Goal: Information Seeking & Learning: Learn about a topic

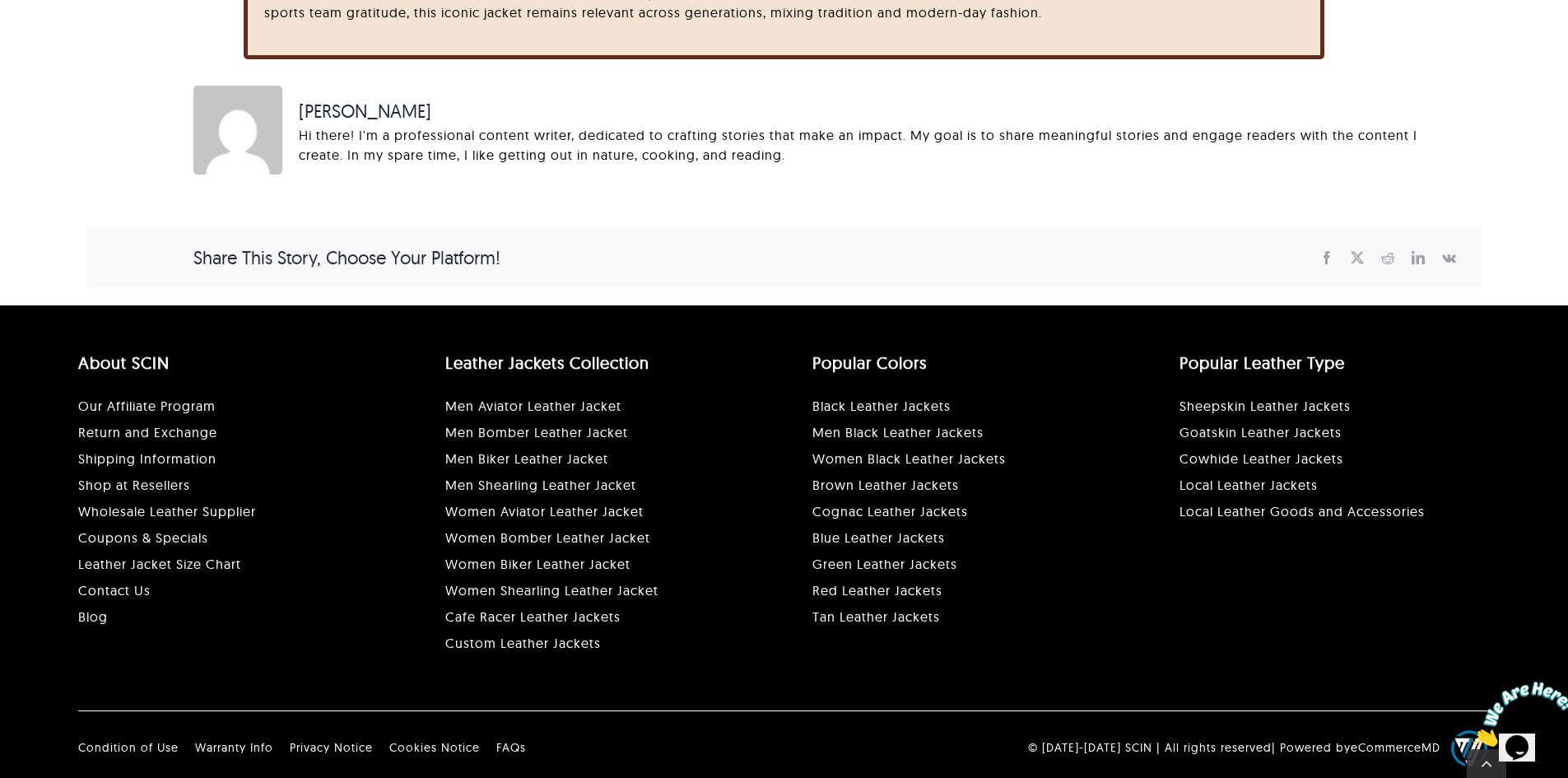
scroll to position [3894, 0]
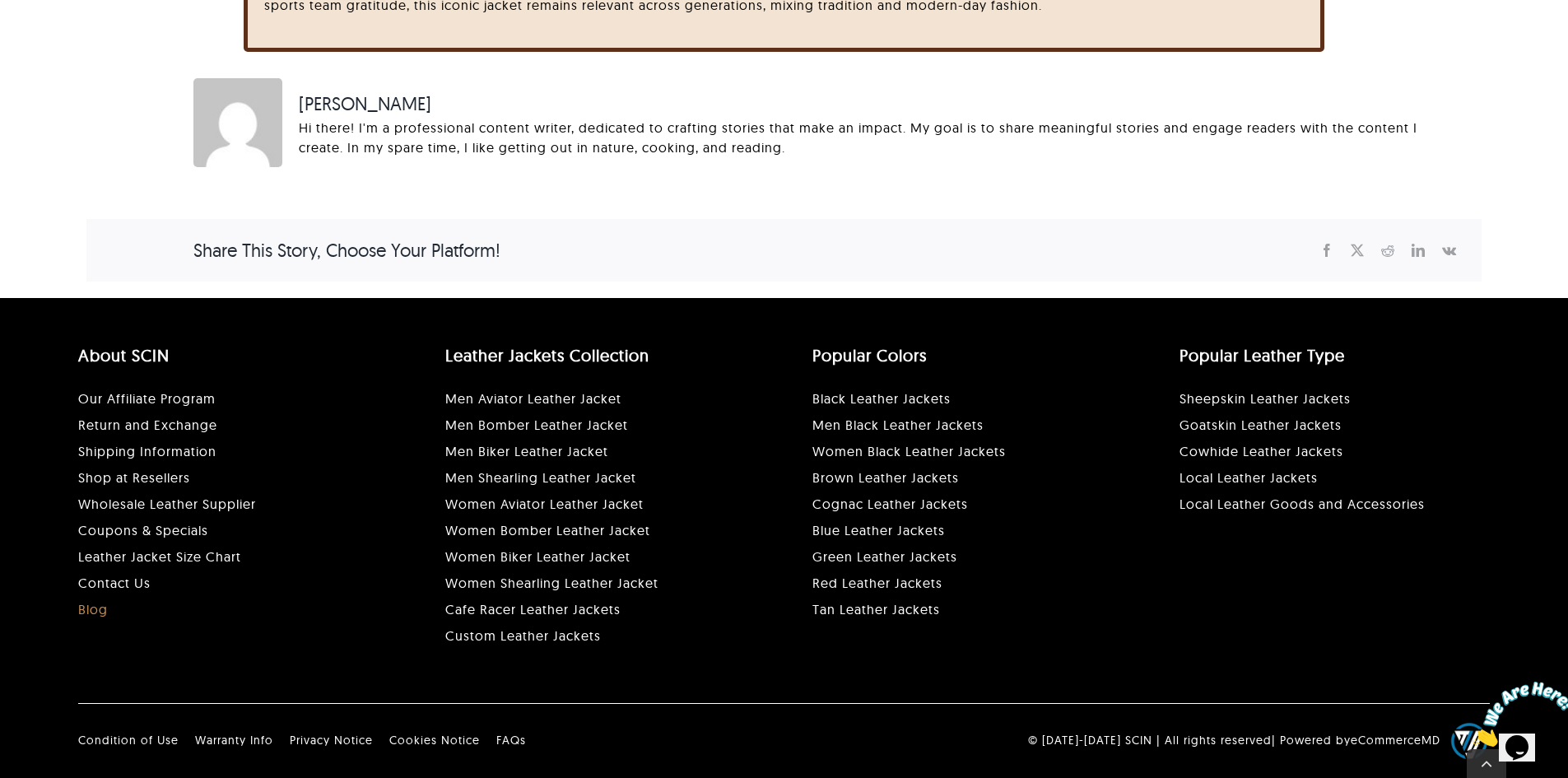
click at [87, 603] on link "Blog" at bounding box center [93, 609] width 30 height 17
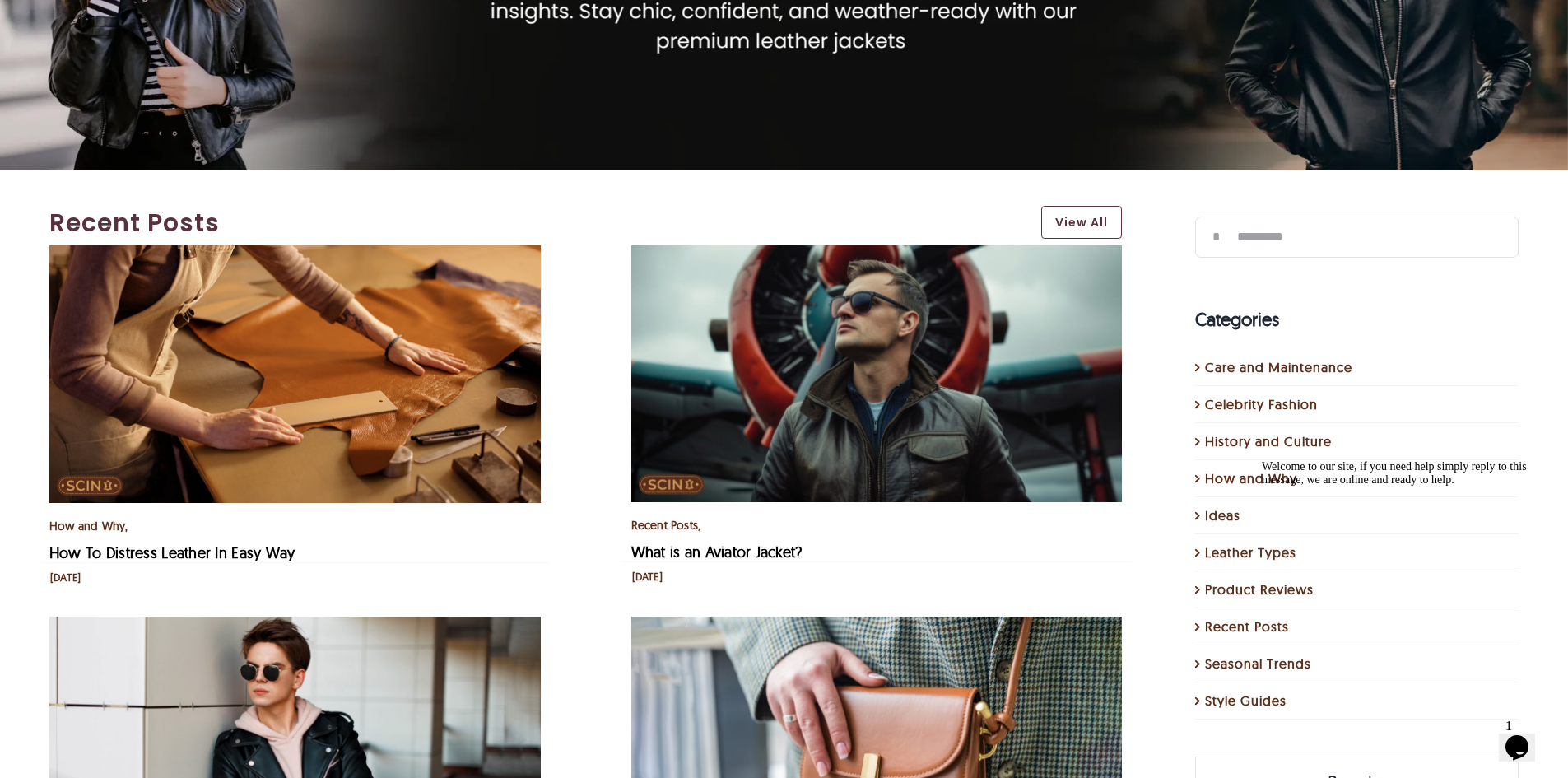
scroll to position [83, 0]
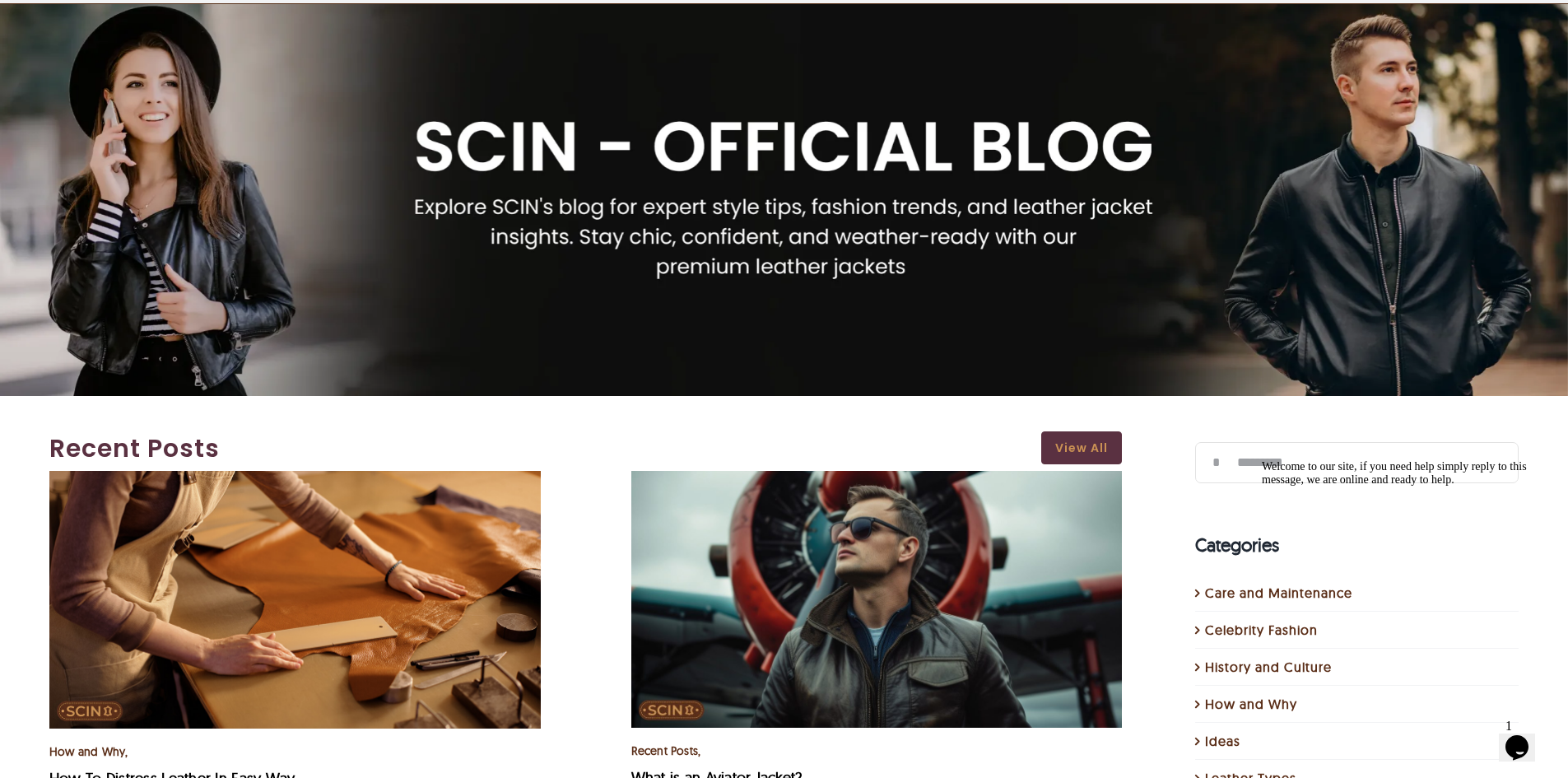
click at [1088, 448] on link "View All" at bounding box center [1082, 447] width 81 height 32
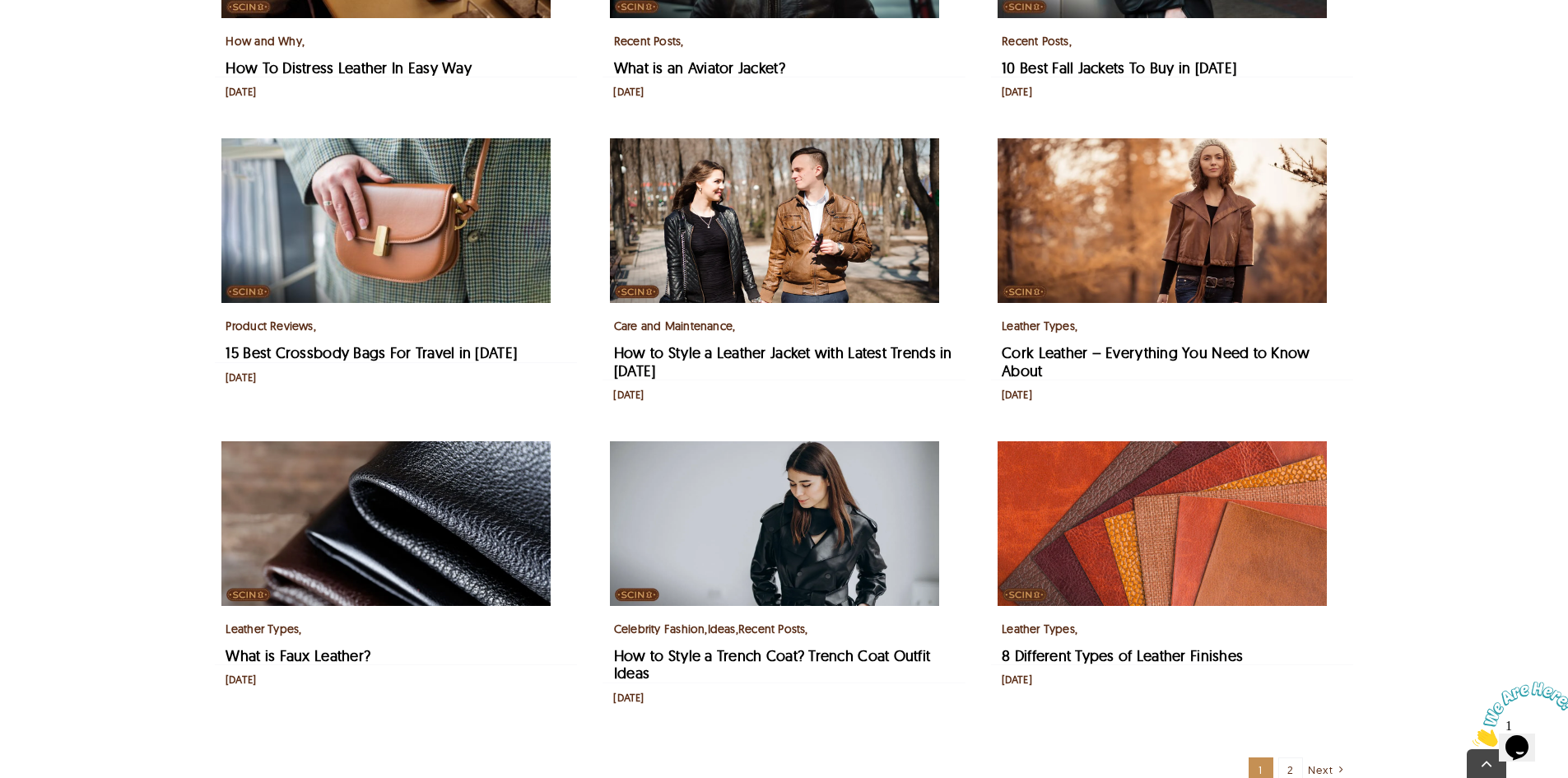
scroll to position [905, 0]
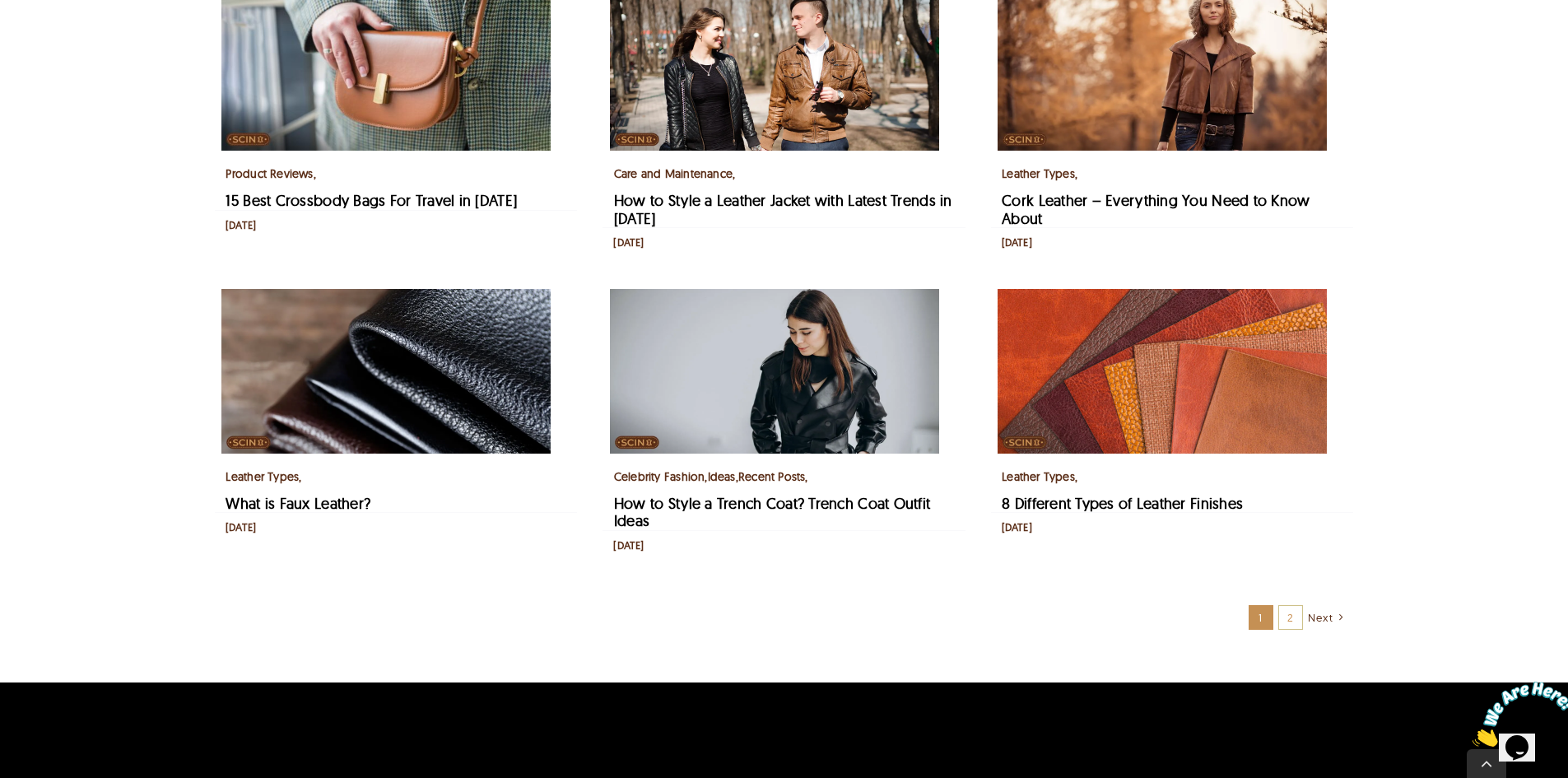
click at [1290, 630] on link "2" at bounding box center [1291, 617] width 25 height 25
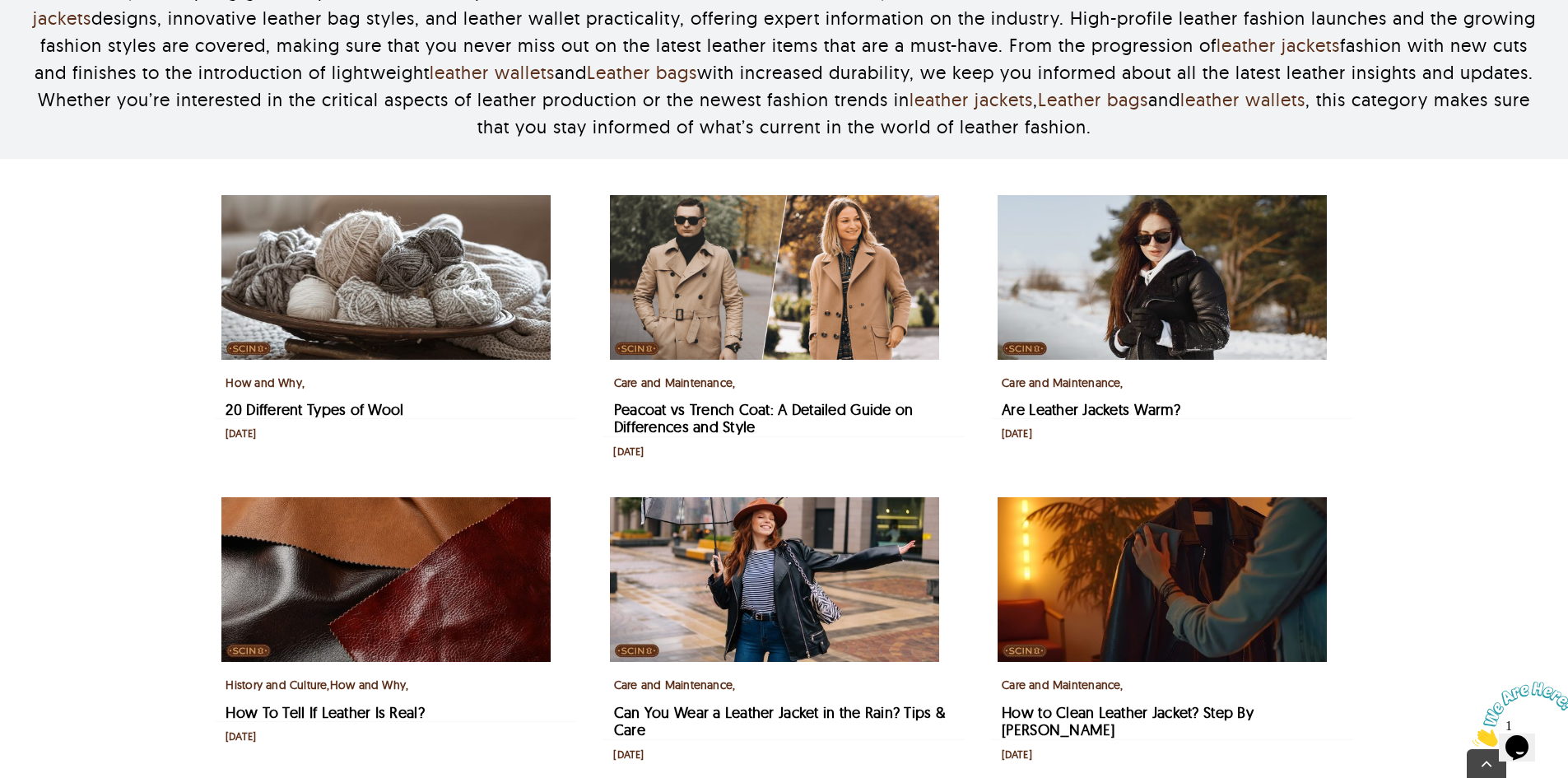
scroll to position [659, 0]
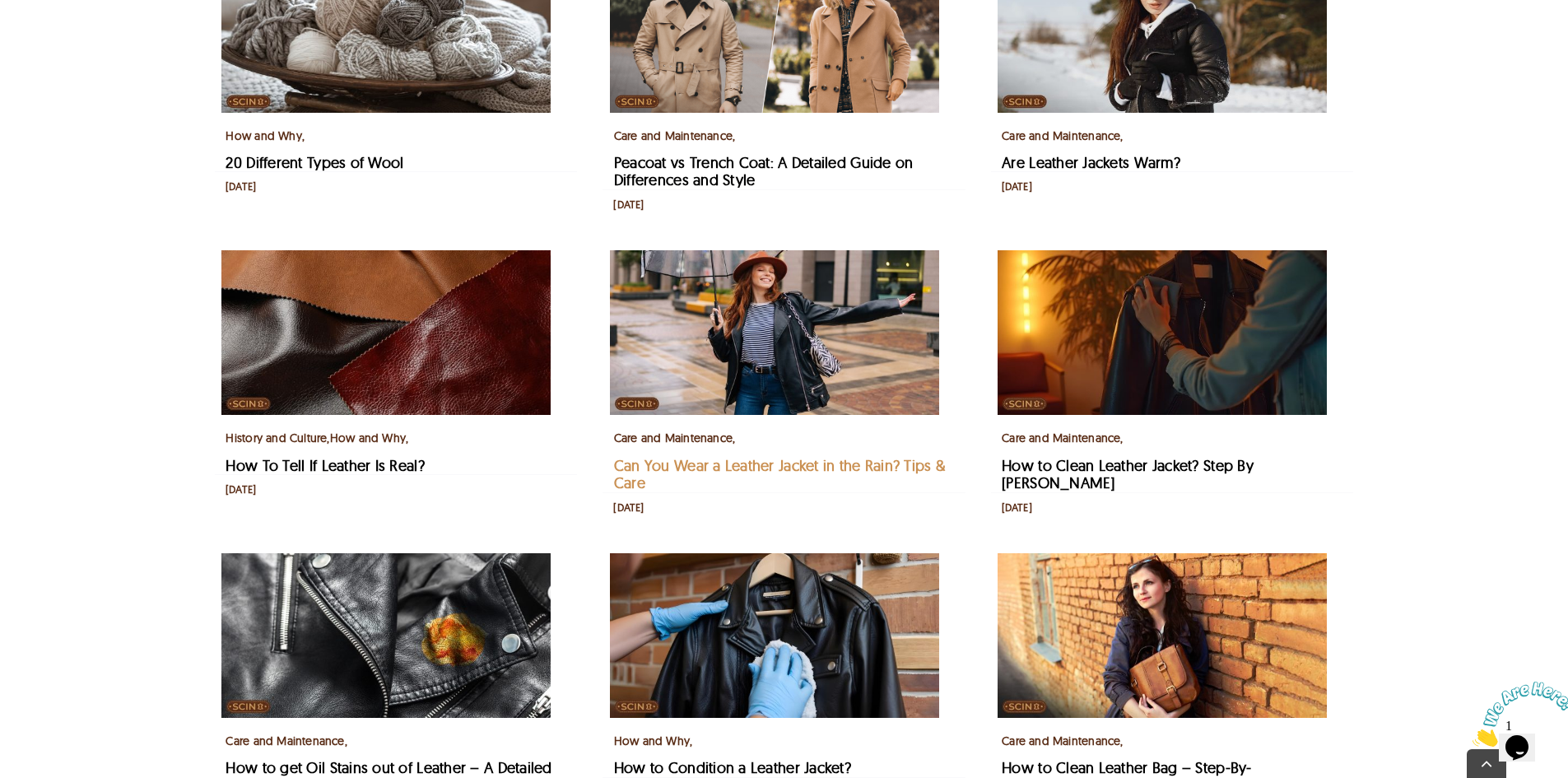
click at [699, 493] on link "Can You Wear a Leather Jacket in the Rain? Tips & Care" at bounding box center [779, 474] width 331 height 37
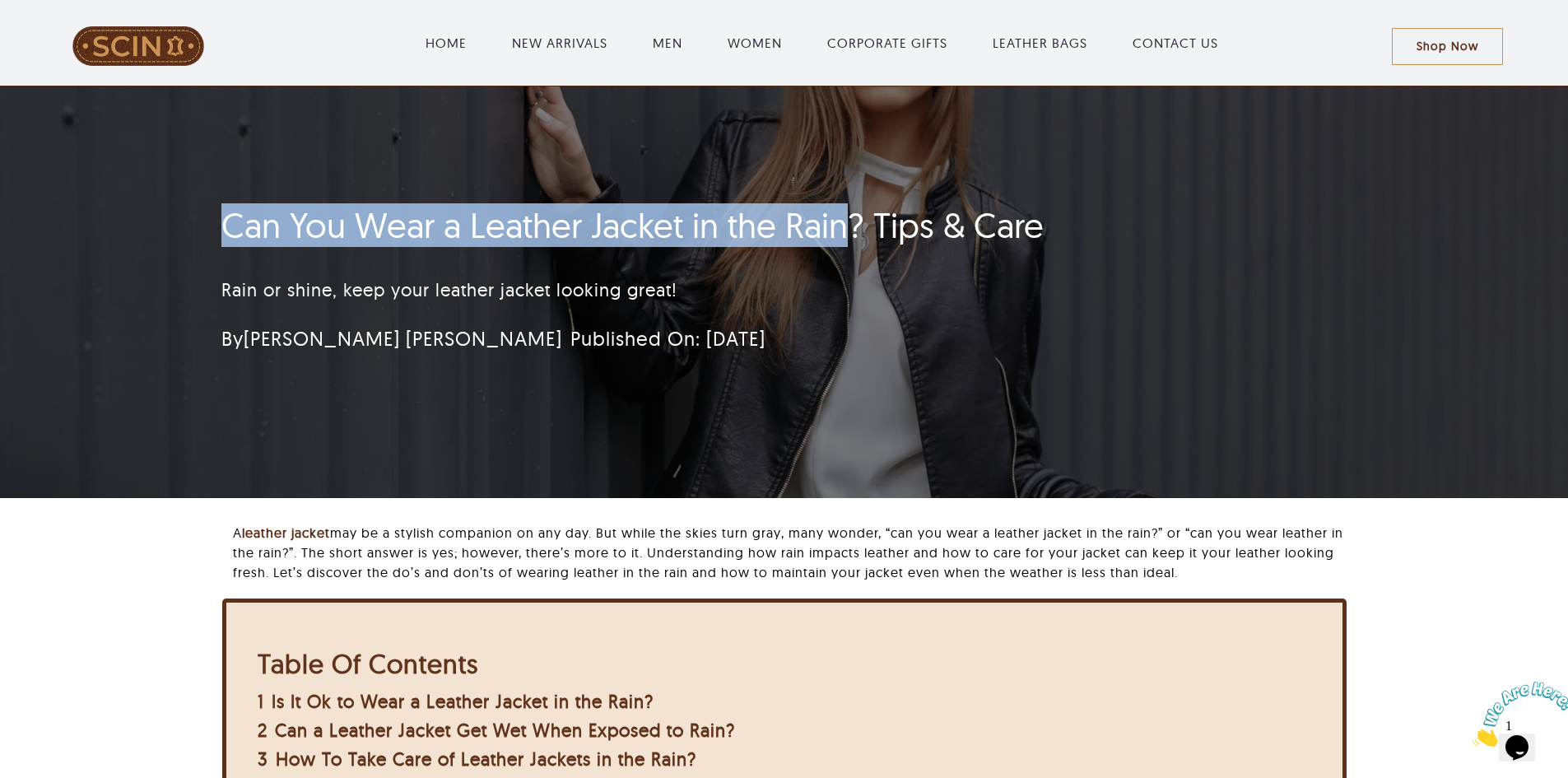
drag, startPoint x: 202, startPoint y: 241, endPoint x: 842, endPoint y: 203, distance: 641.1
click at [842, 203] on div "Can You Wear a Leather Jacket in the Rain? Tips & Care Rain or shine, keep your…" at bounding box center [784, 292] width 1568 height 412
copy h1 "Can You Wear a Leather Jacket in the Rain"
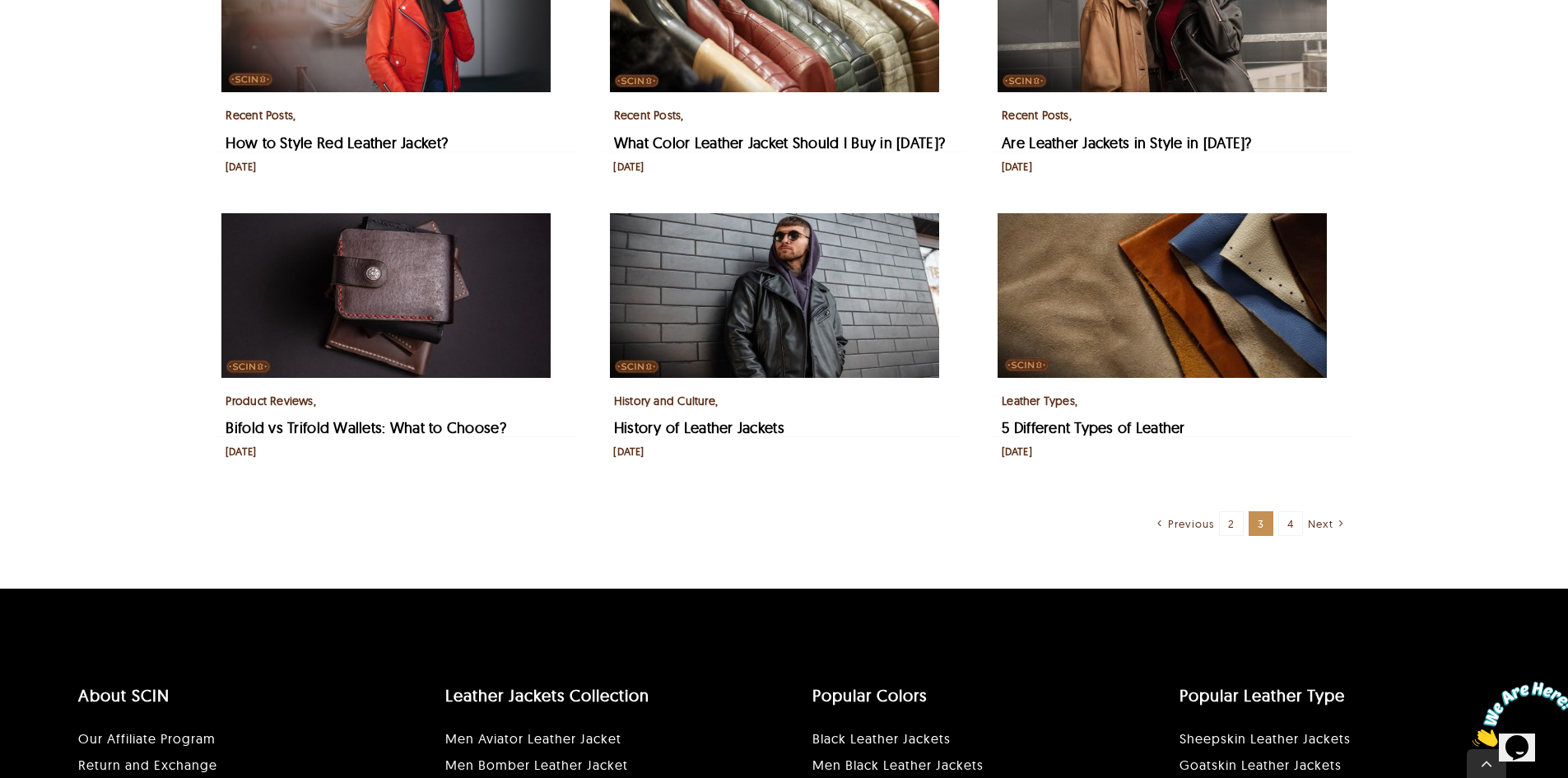
scroll to position [1070, 0]
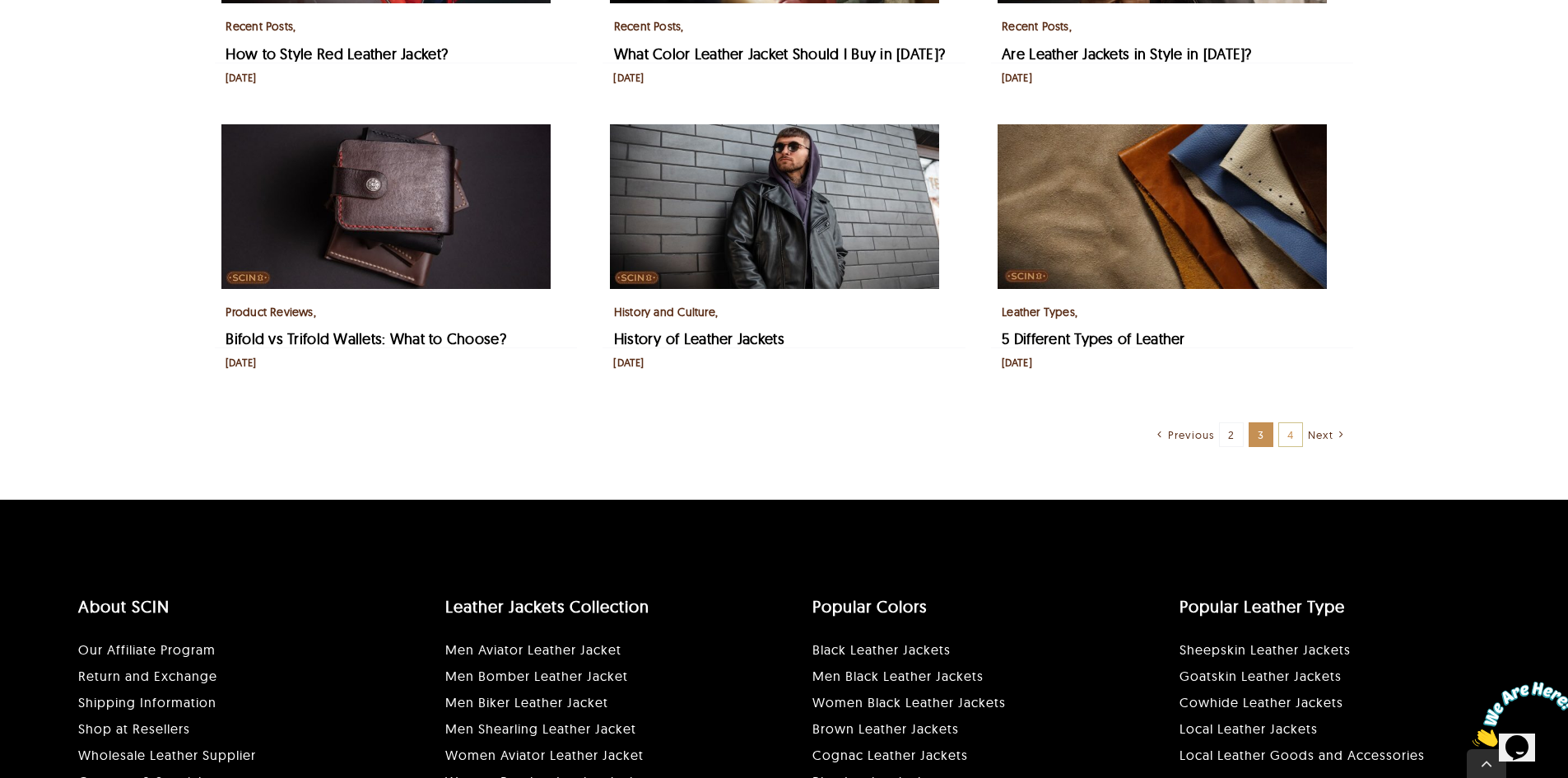
click at [1291, 447] on link "4" at bounding box center [1291, 435] width 25 height 25
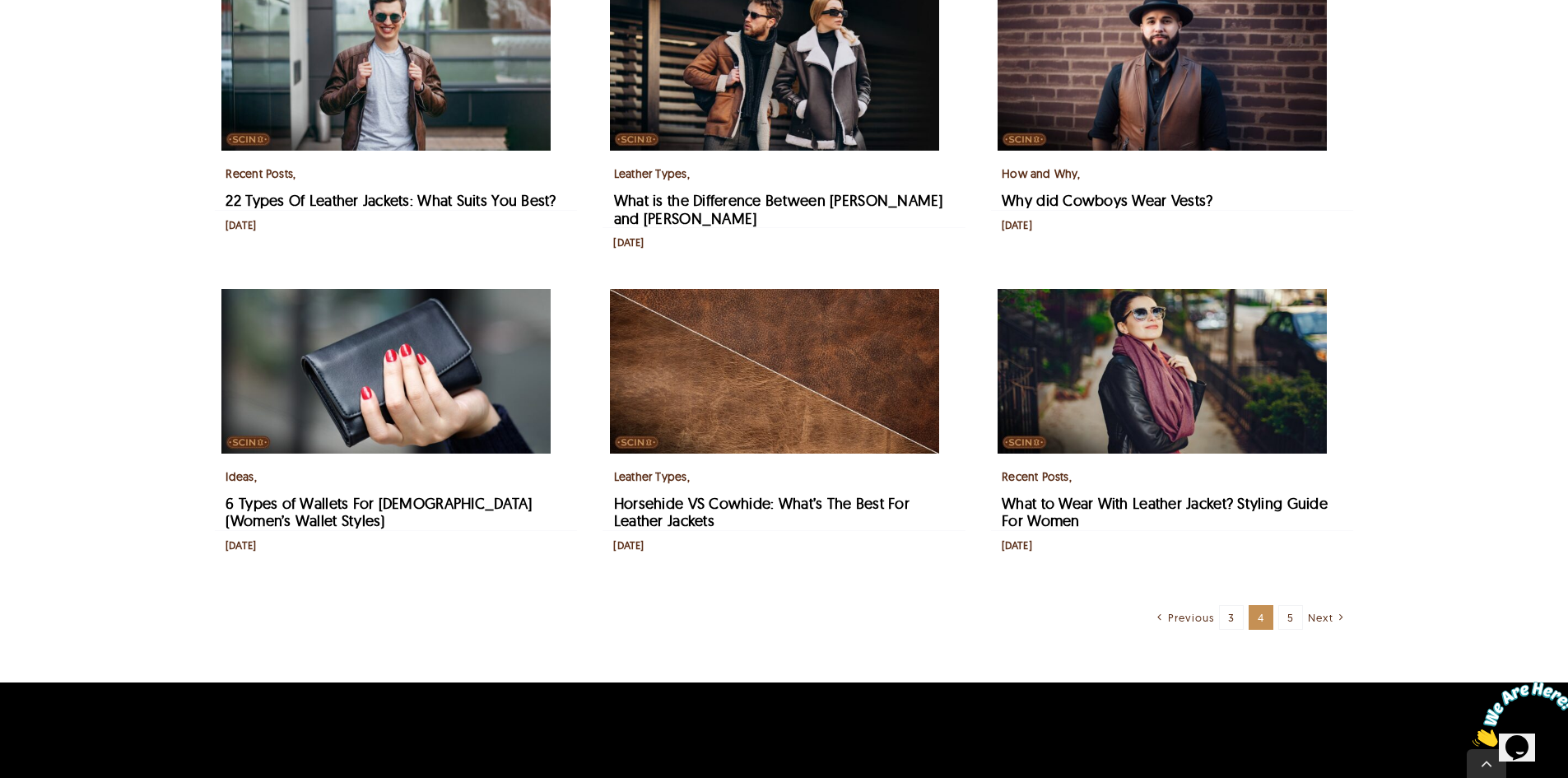
scroll to position [988, 0]
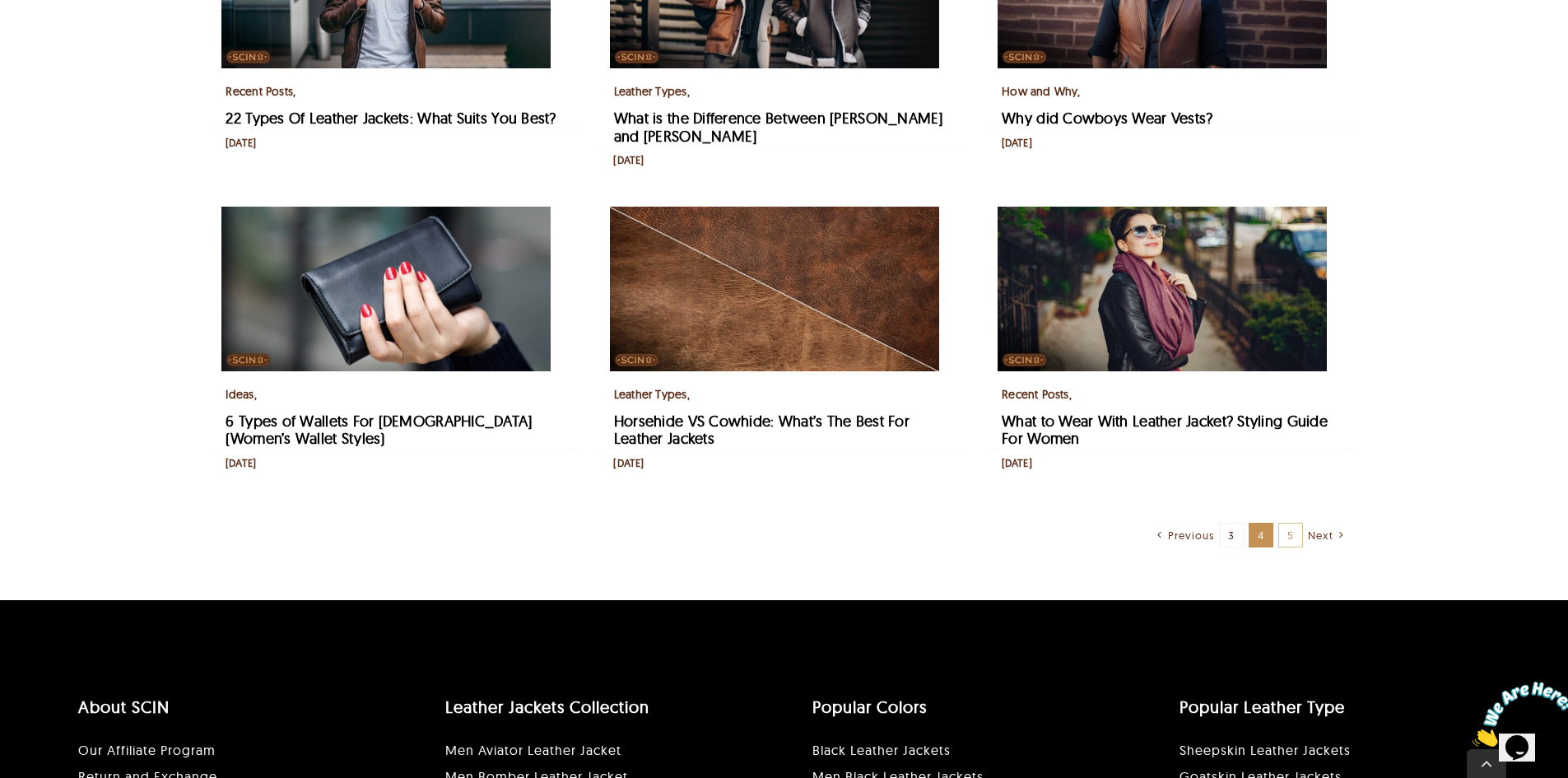
click at [1288, 547] on link "5" at bounding box center [1291, 535] width 25 height 25
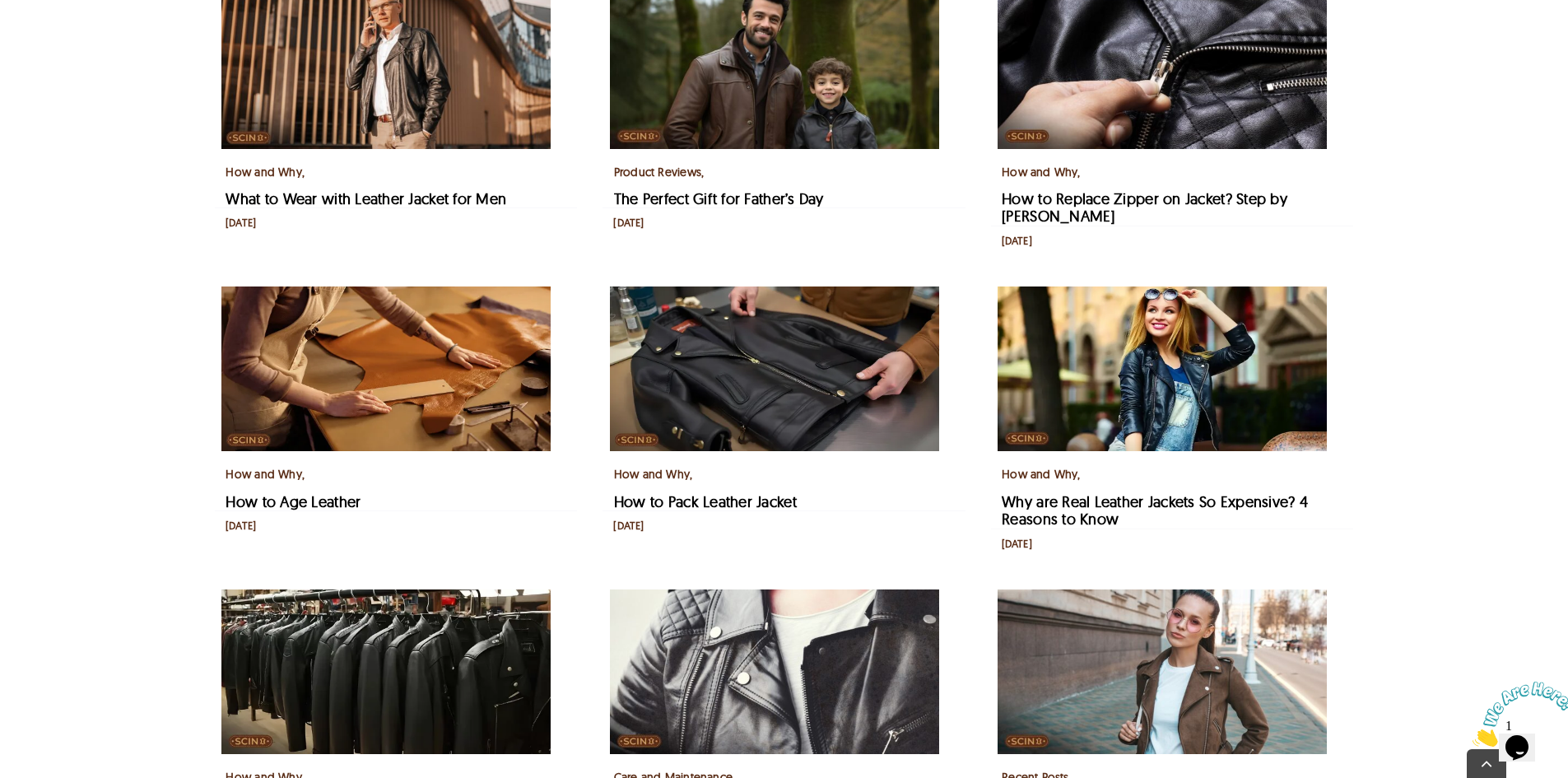
scroll to position [659, 0]
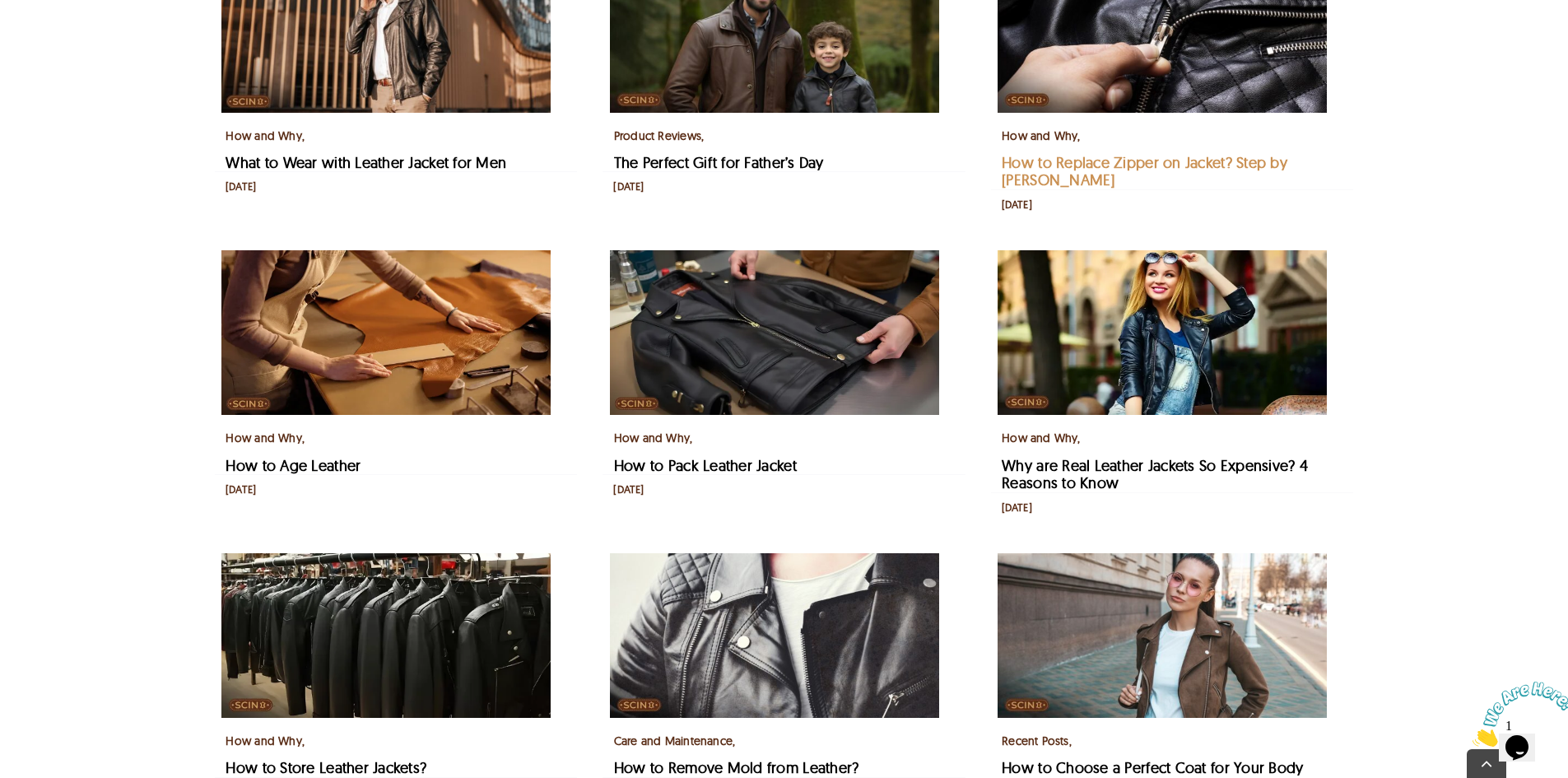
click at [1054, 186] on link "How to Replace Zipper on Jacket? Step by [PERSON_NAME]" at bounding box center [1144, 171] width 285 height 37
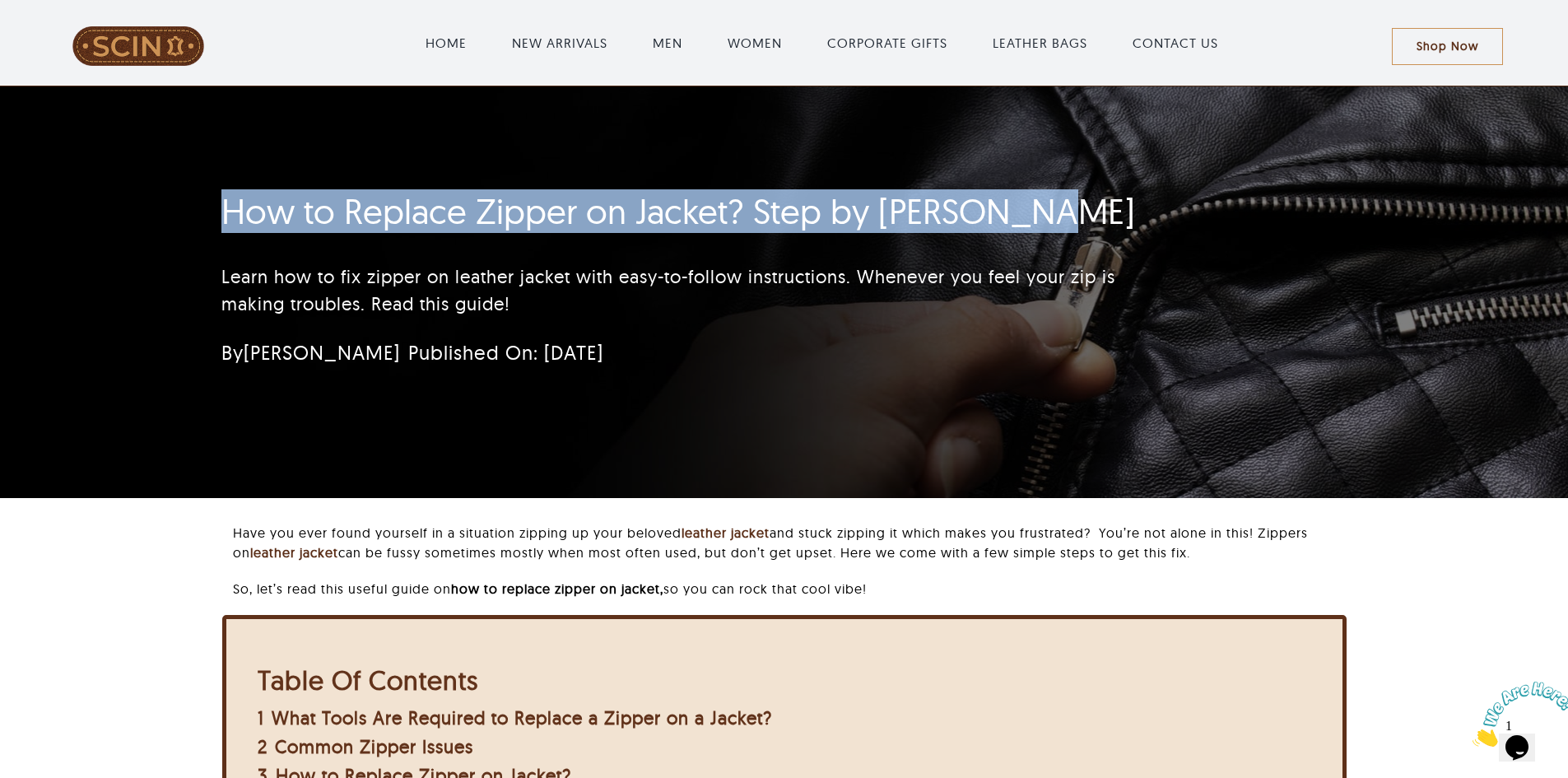
drag, startPoint x: 191, startPoint y: 213, endPoint x: 1070, endPoint y: 230, distance: 879.2
click at [1070, 230] on div "How to Replace Zipper on Jacket? Step by Step Guide Learn how to fix zipper on …" at bounding box center [784, 292] width 1568 height 412
copy h1 "How to Replace Zipper on Jacket? Step by Step Guide"
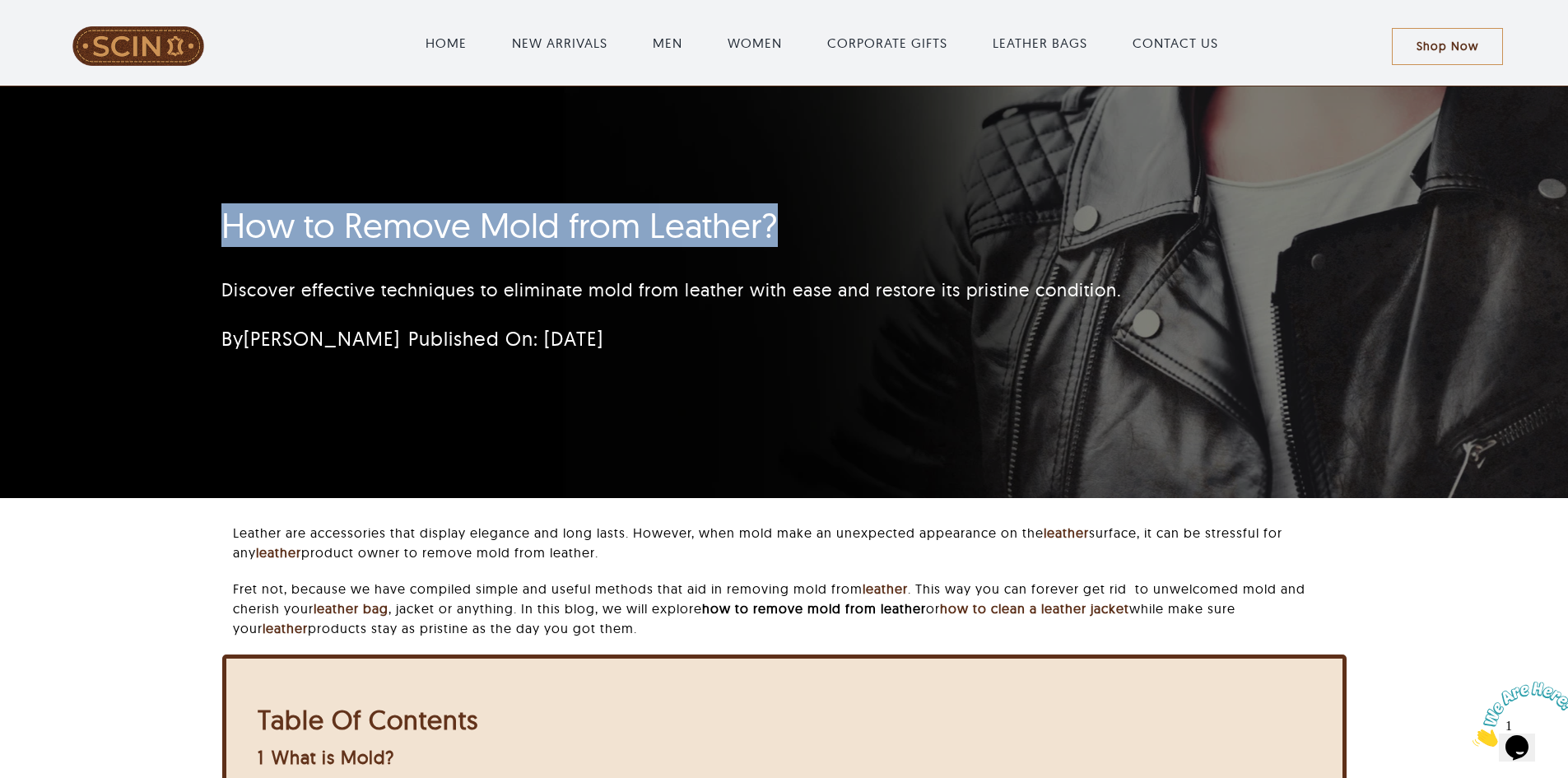
drag, startPoint x: 212, startPoint y: 227, endPoint x: 861, endPoint y: 187, distance: 650.2
click at [861, 187] on div "How to Remove Mold from Leather? Discover effective techniques to eliminate mol…" at bounding box center [784, 292] width 1169 height 412
copy h1 "How to Remove Mold from Leather?"
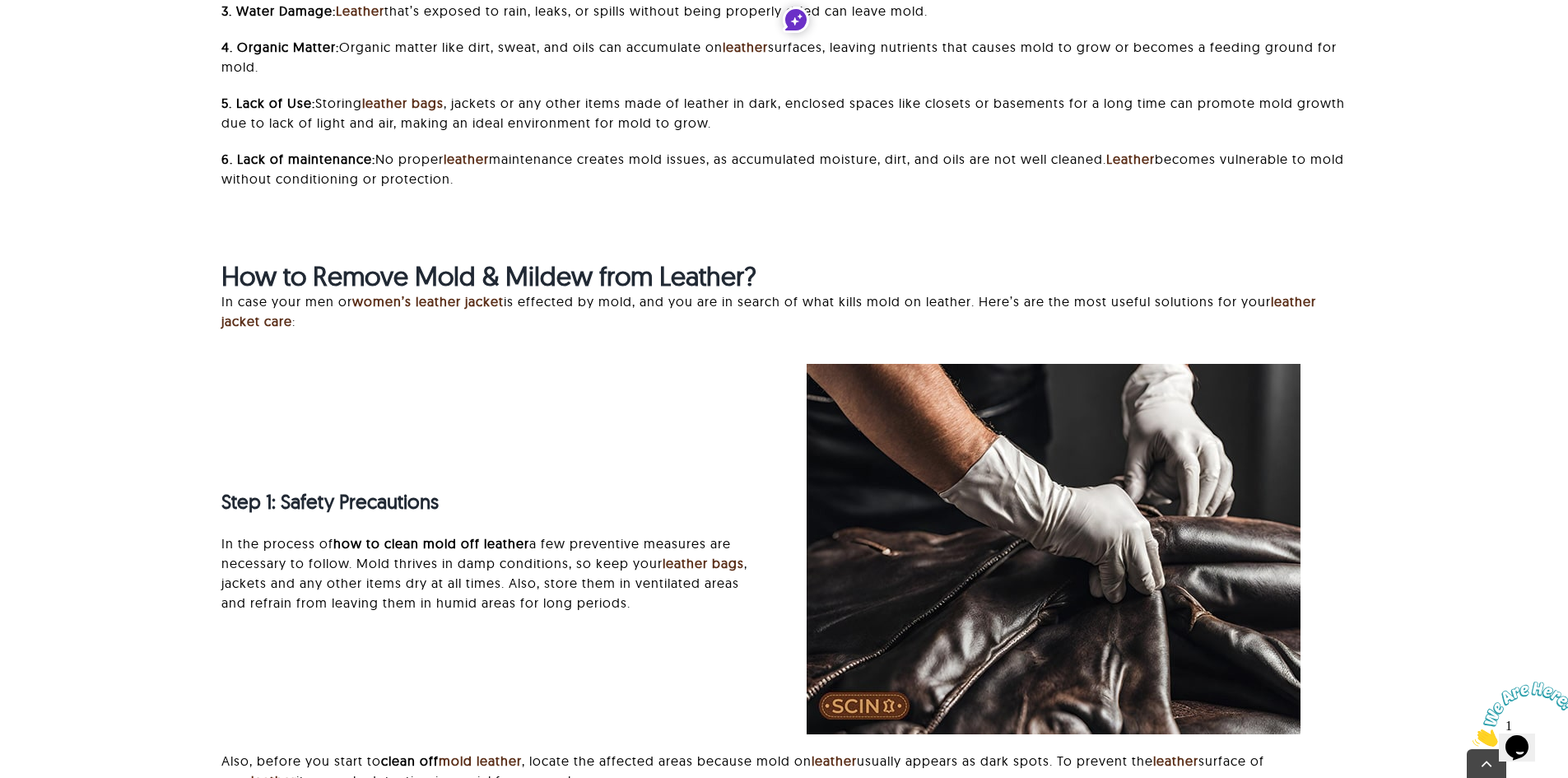
scroll to position [2405, 0]
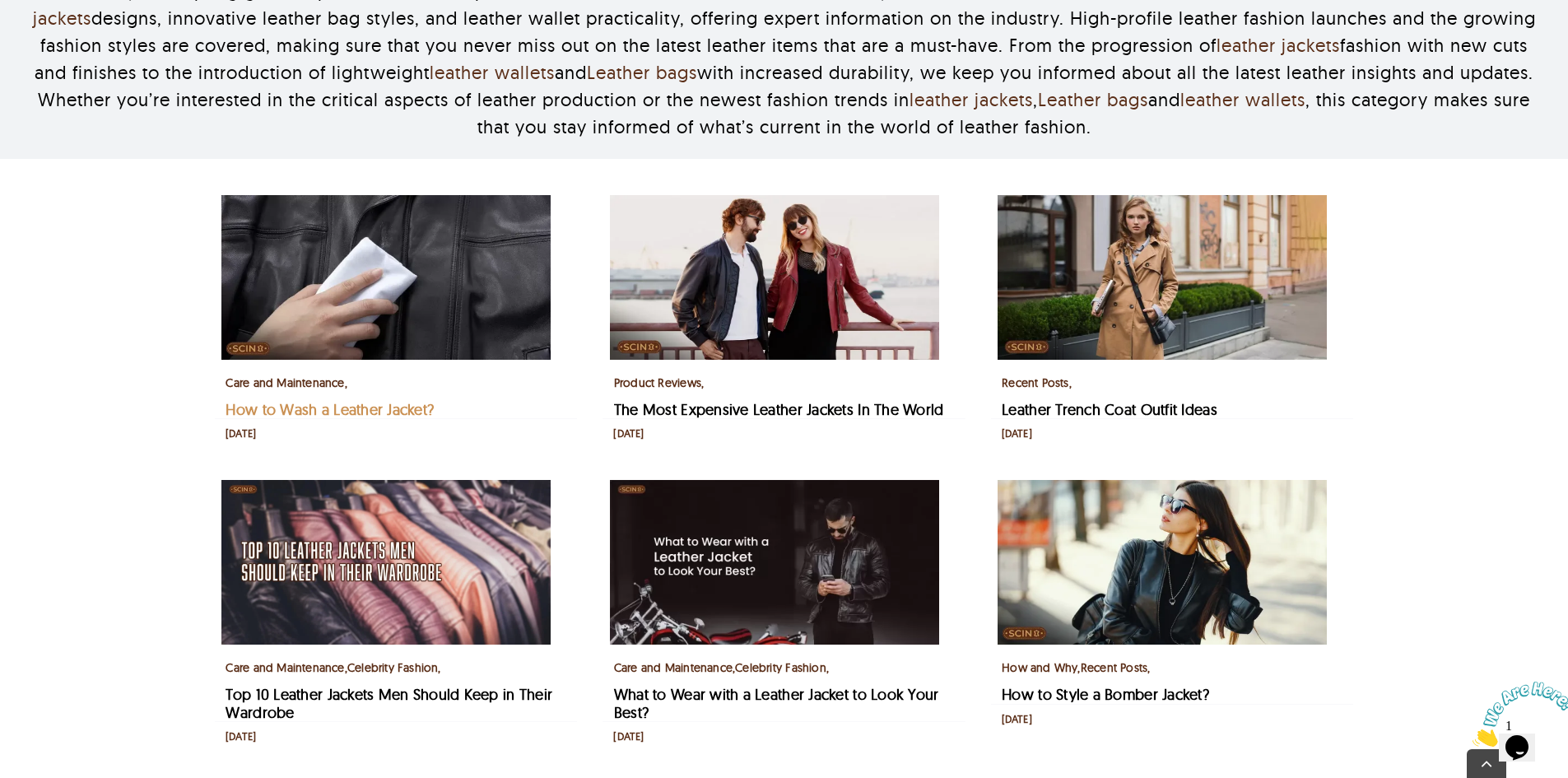
click at [315, 419] on link "How to Wash a Leather Jacket?" at bounding box center [329, 410] width 208 height 19
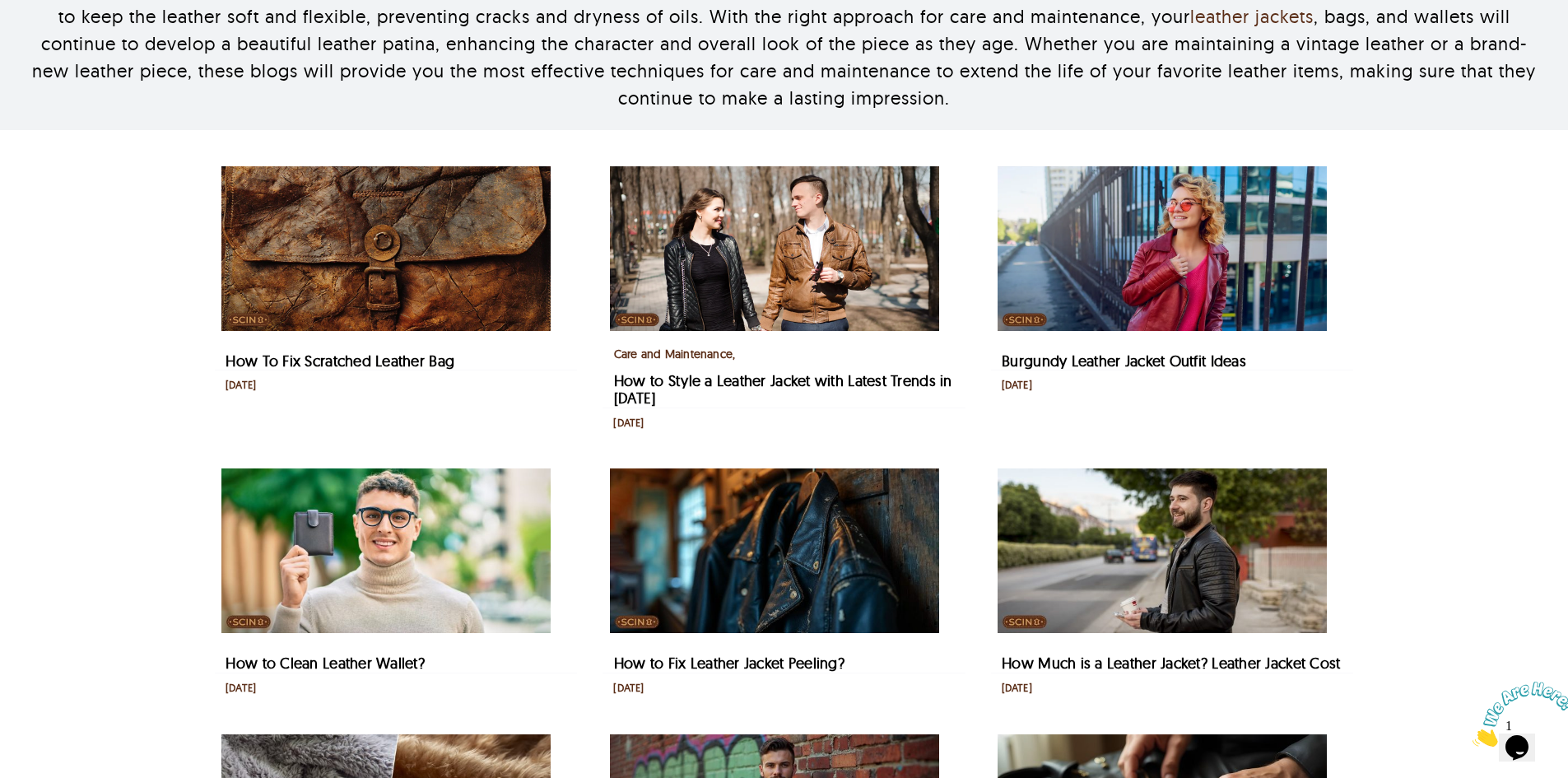
scroll to position [493, 0]
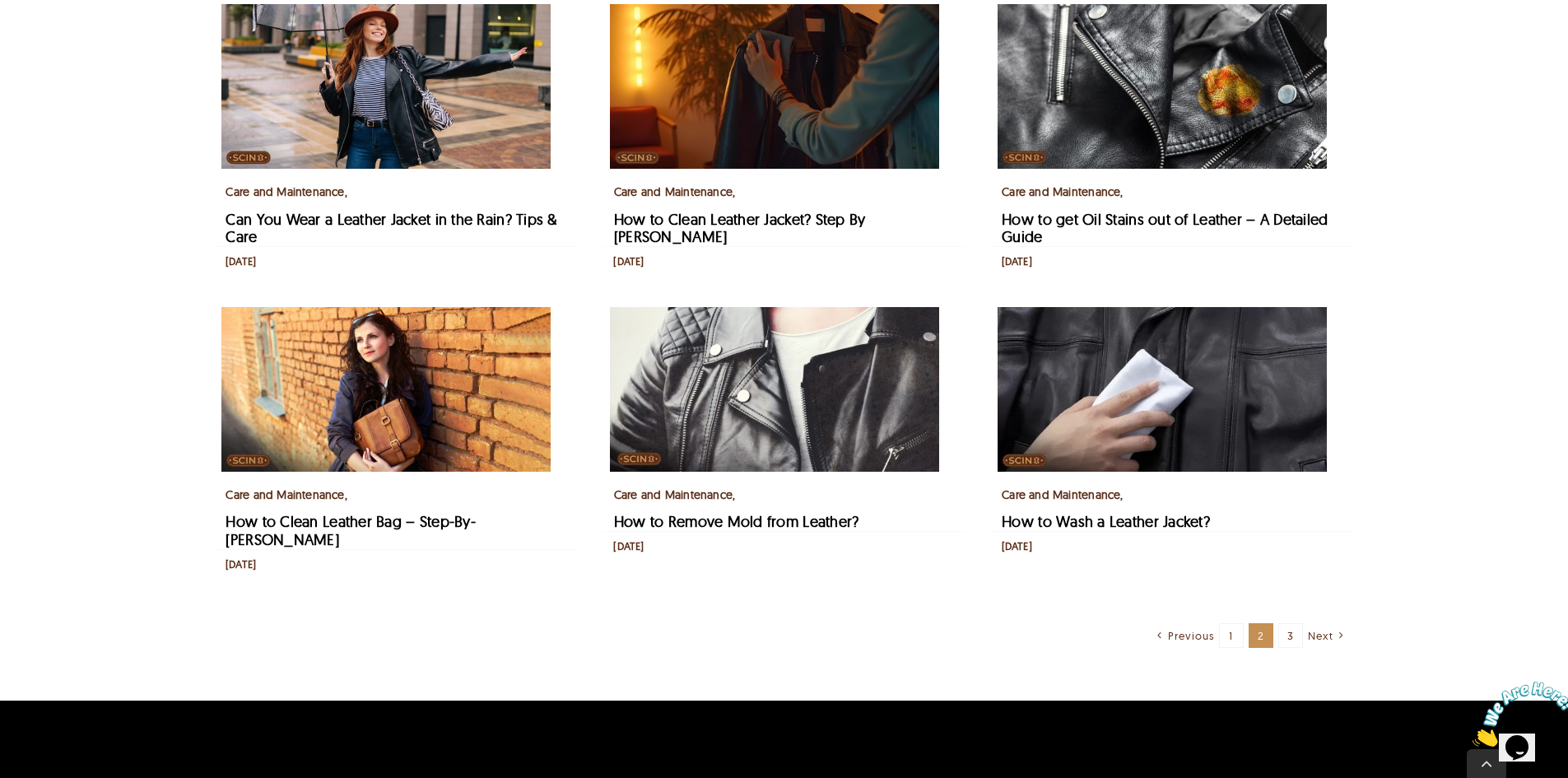
scroll to position [988, 0]
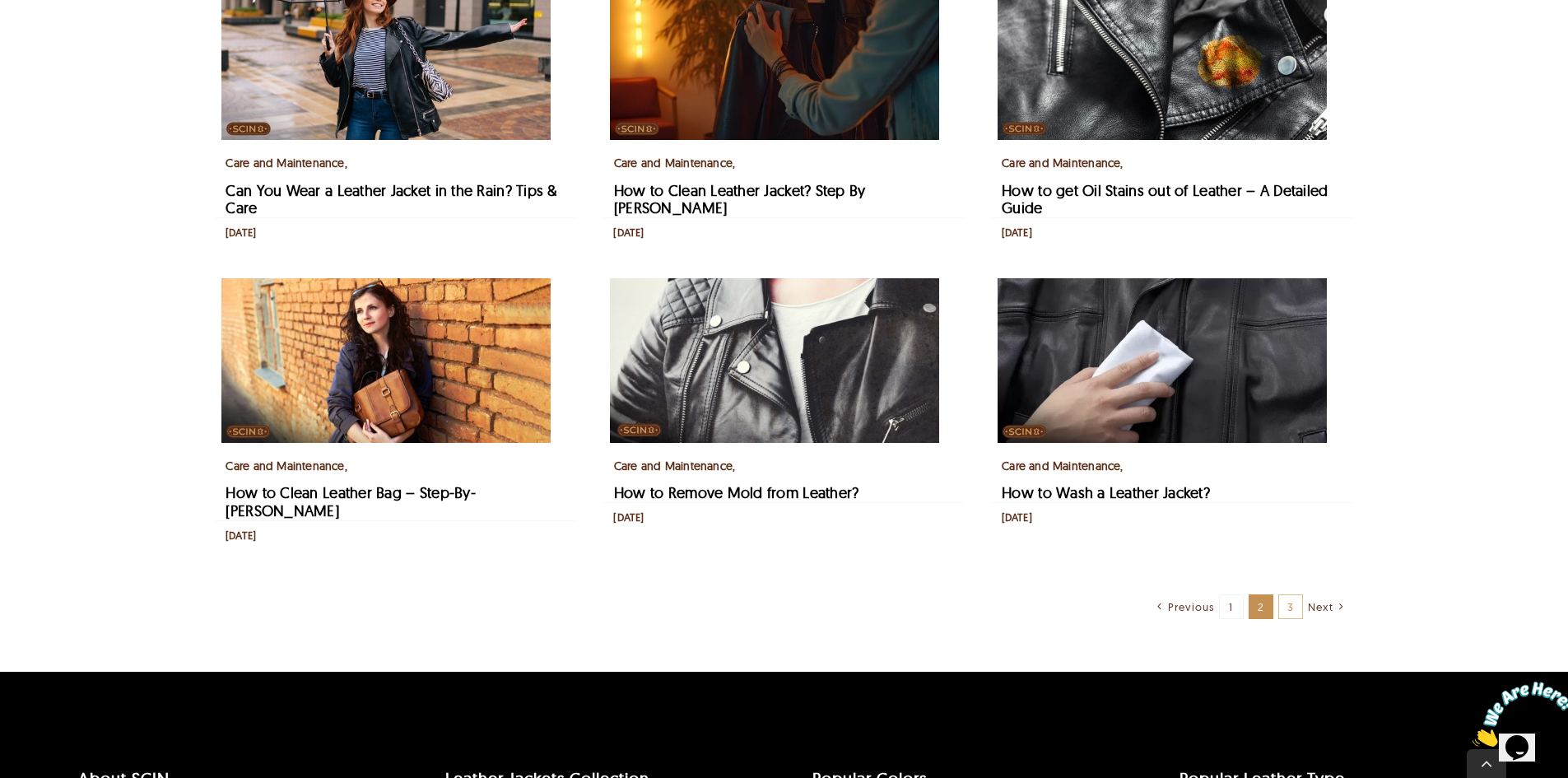
click at [1286, 594] on link "3" at bounding box center [1291, 607] width 25 height 25
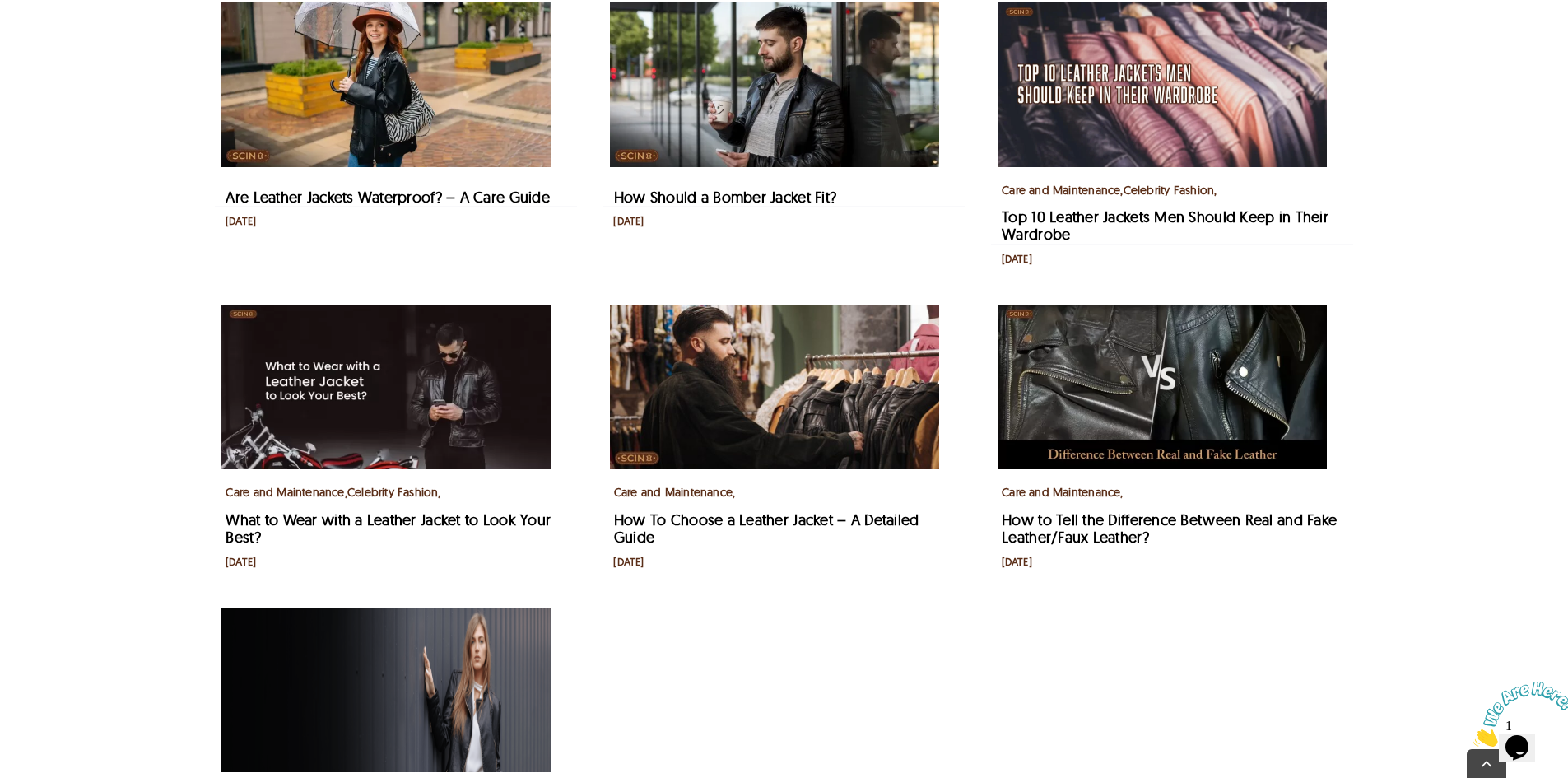
scroll to position [988, 0]
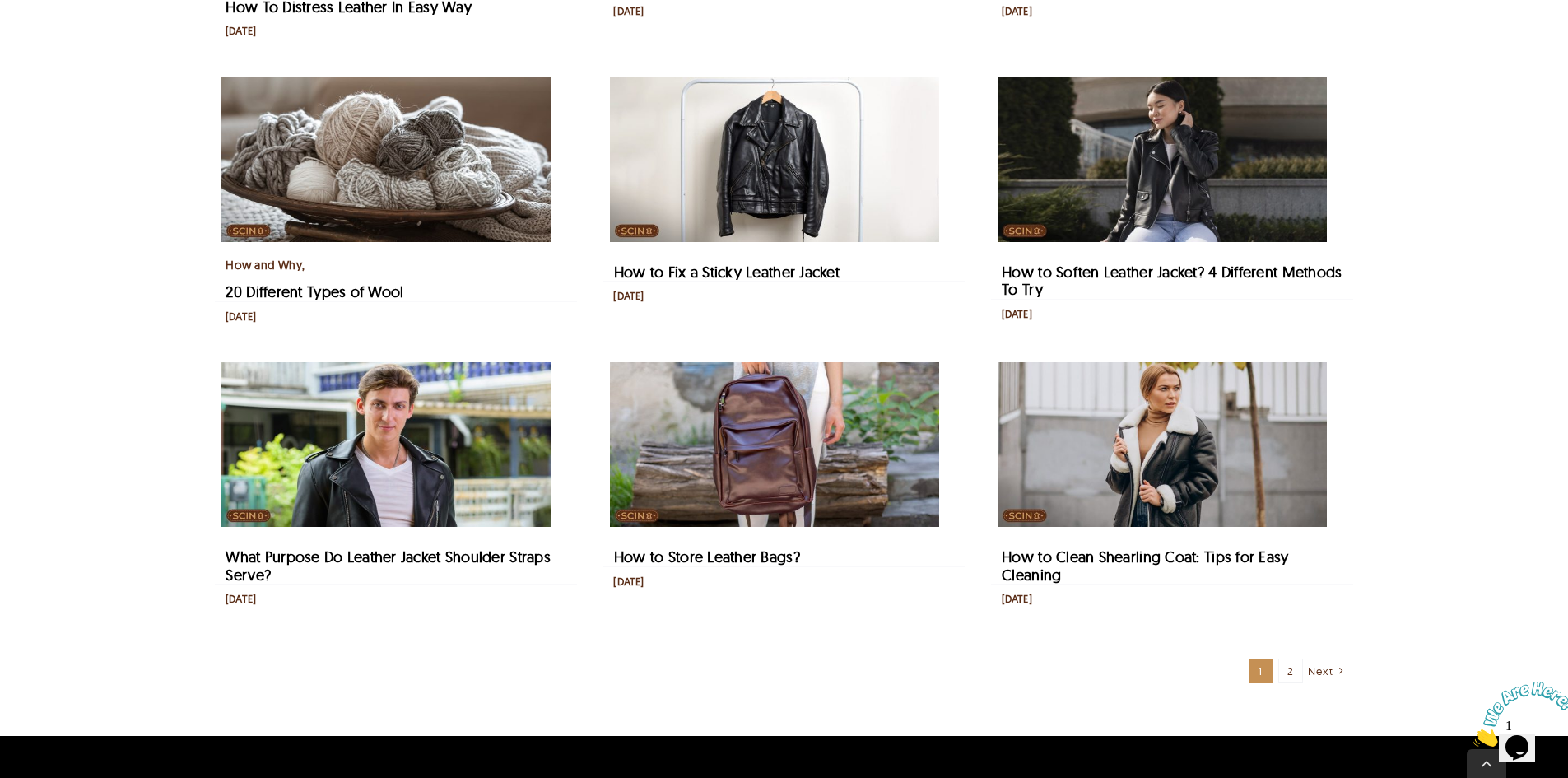
scroll to position [988, 0]
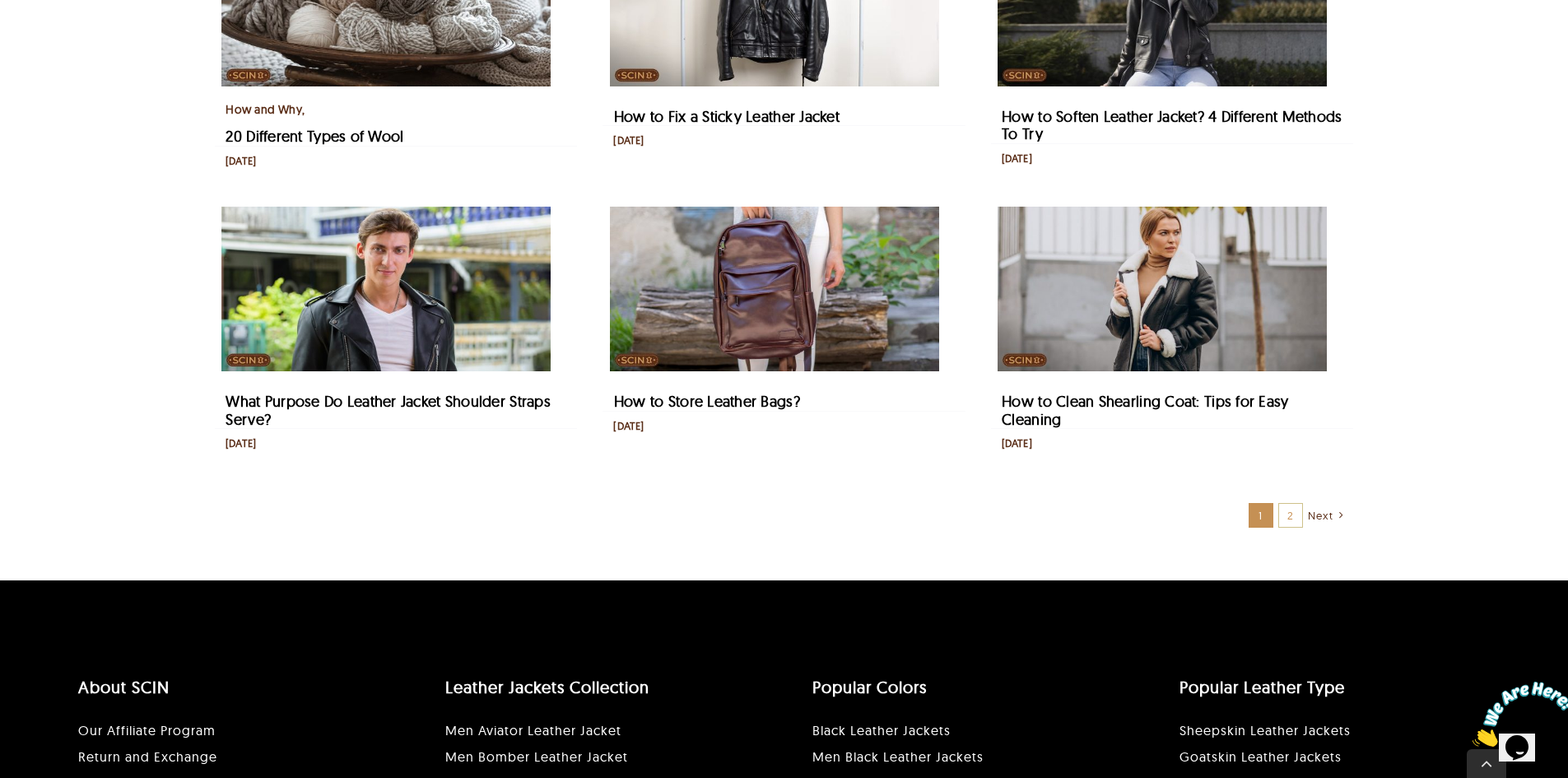
click at [1296, 515] on link "2" at bounding box center [1291, 515] width 25 height 25
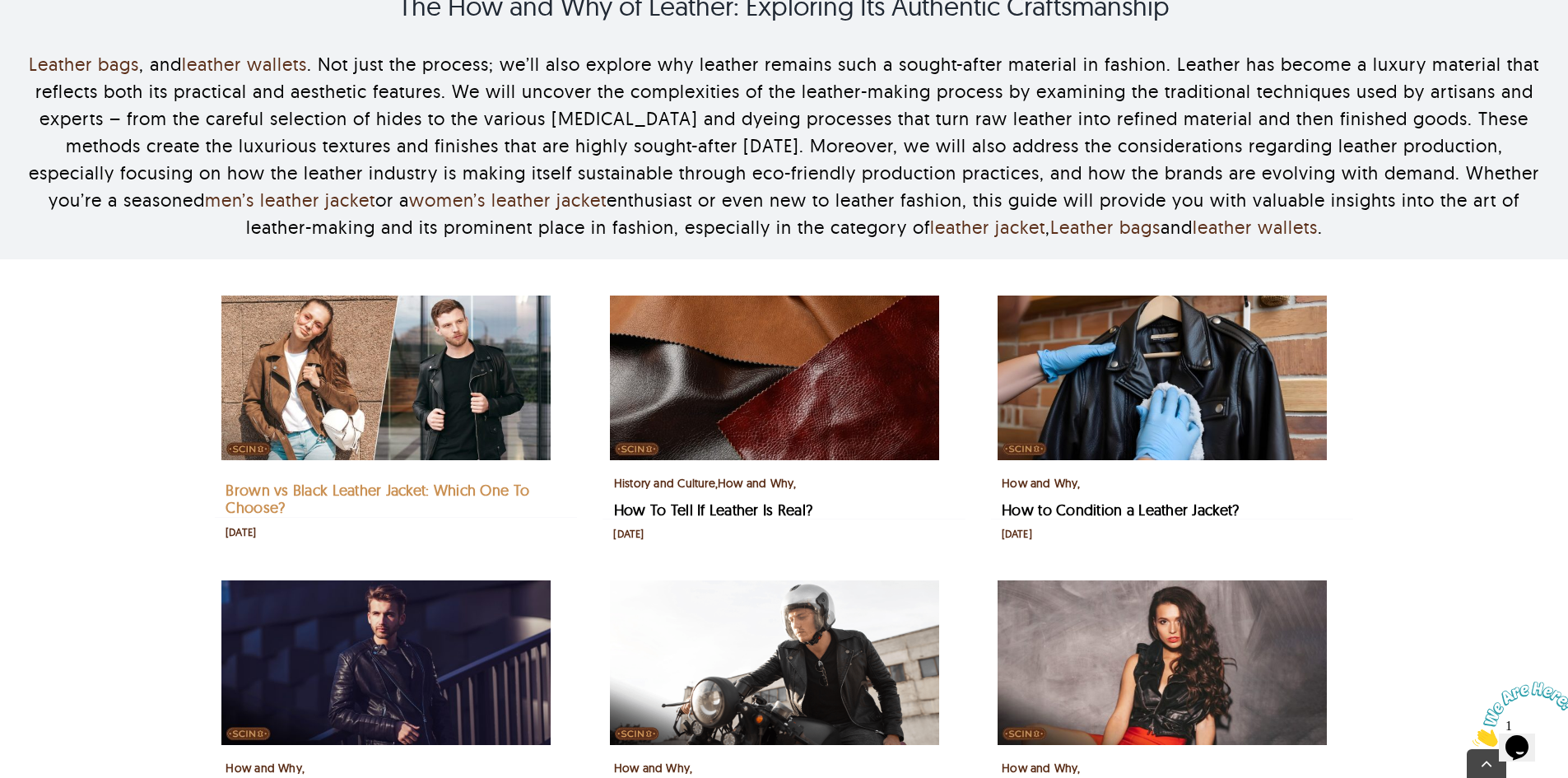
click at [343, 487] on link "Brown vs Black Leather Jacket: Which One To Choose?" at bounding box center [378, 499] width 304 height 37
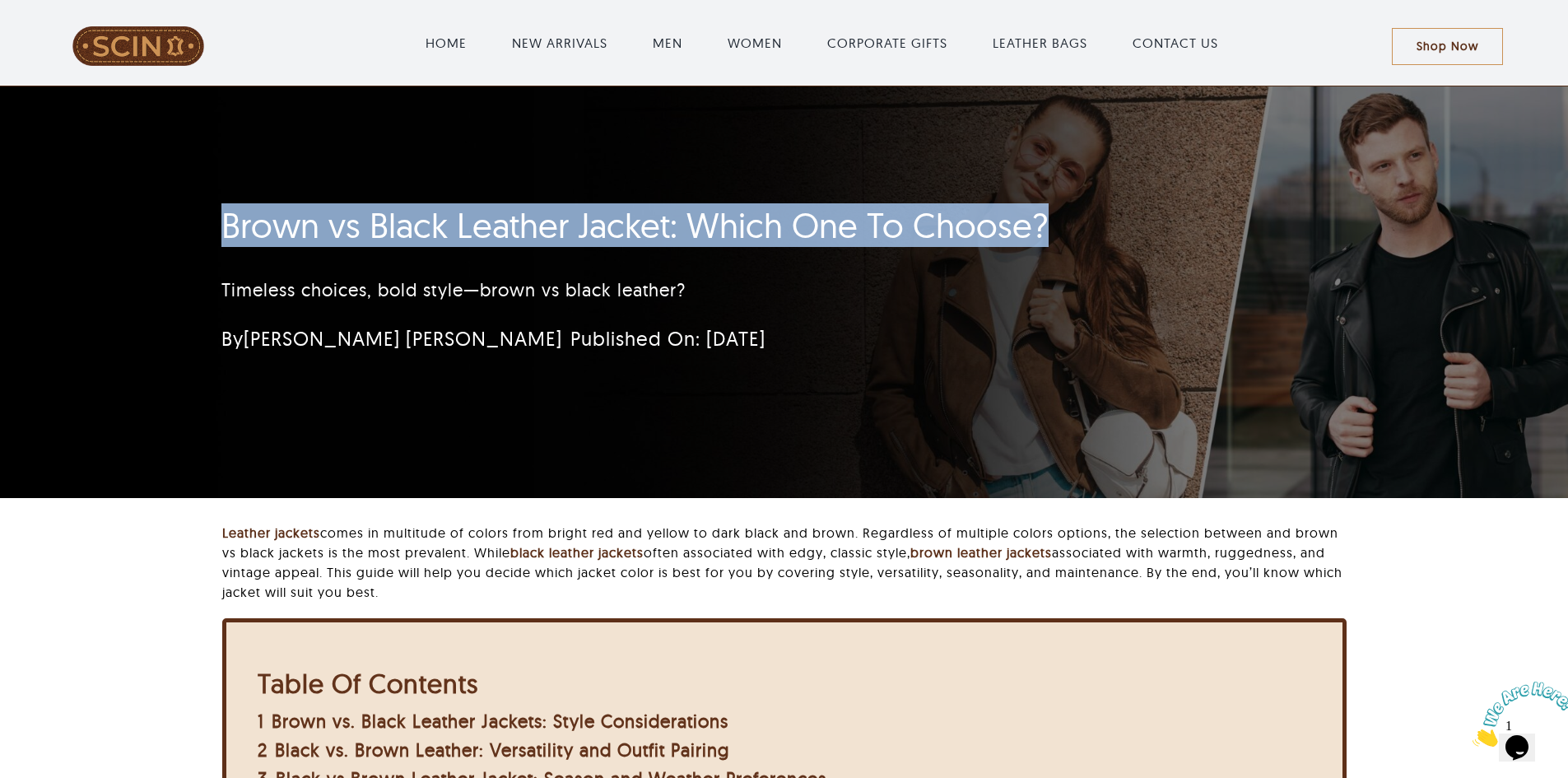
drag, startPoint x: 608, startPoint y: 241, endPoint x: 1034, endPoint y: 243, distance: 426.0
click at [1054, 241] on div "Brown vs Black Leather Jacket: Which One To Choose? Timeless choices, bold styl…" at bounding box center [784, 292] width 1568 height 412
copy h1 "Brown vs Black Leather Jacket: Which One To Choose?"
